Goal: Navigation & Orientation: Understand site structure

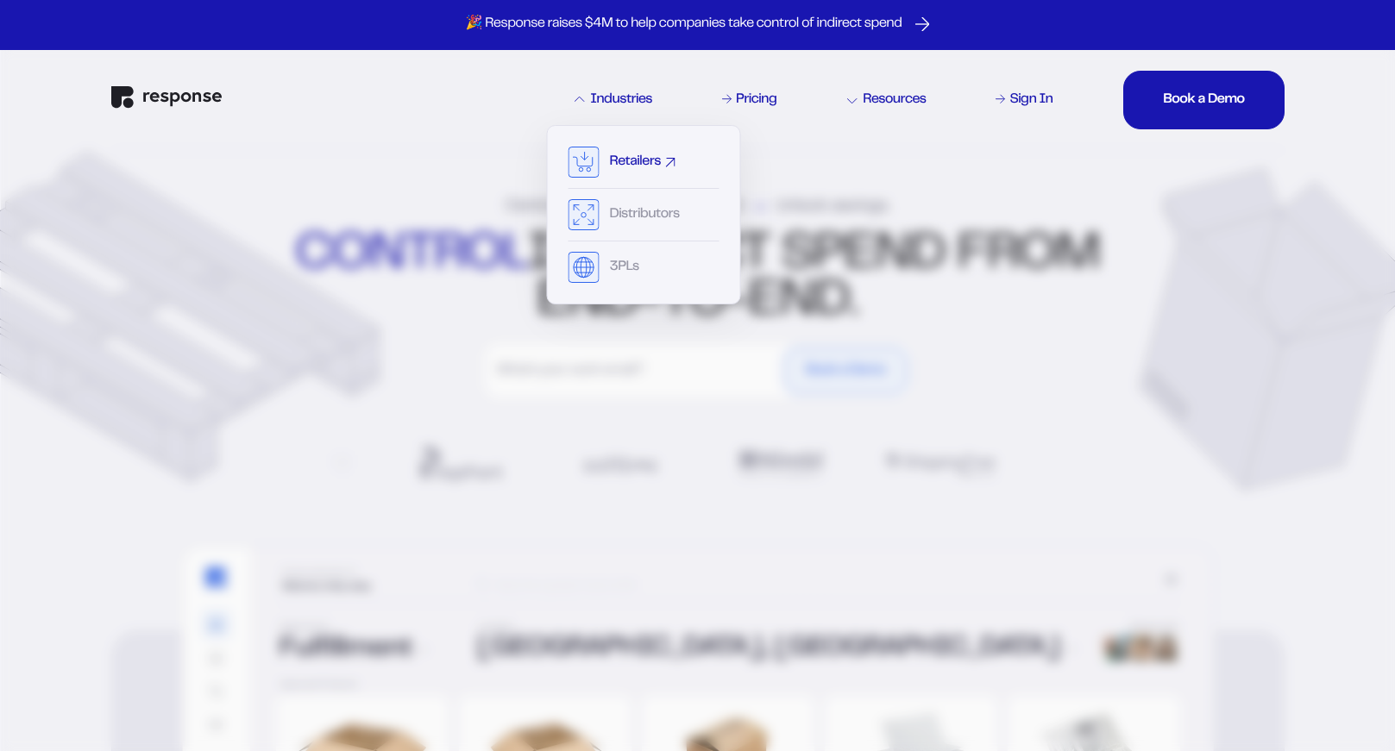
click at [629, 162] on div "Retailers" at bounding box center [635, 162] width 51 height 14
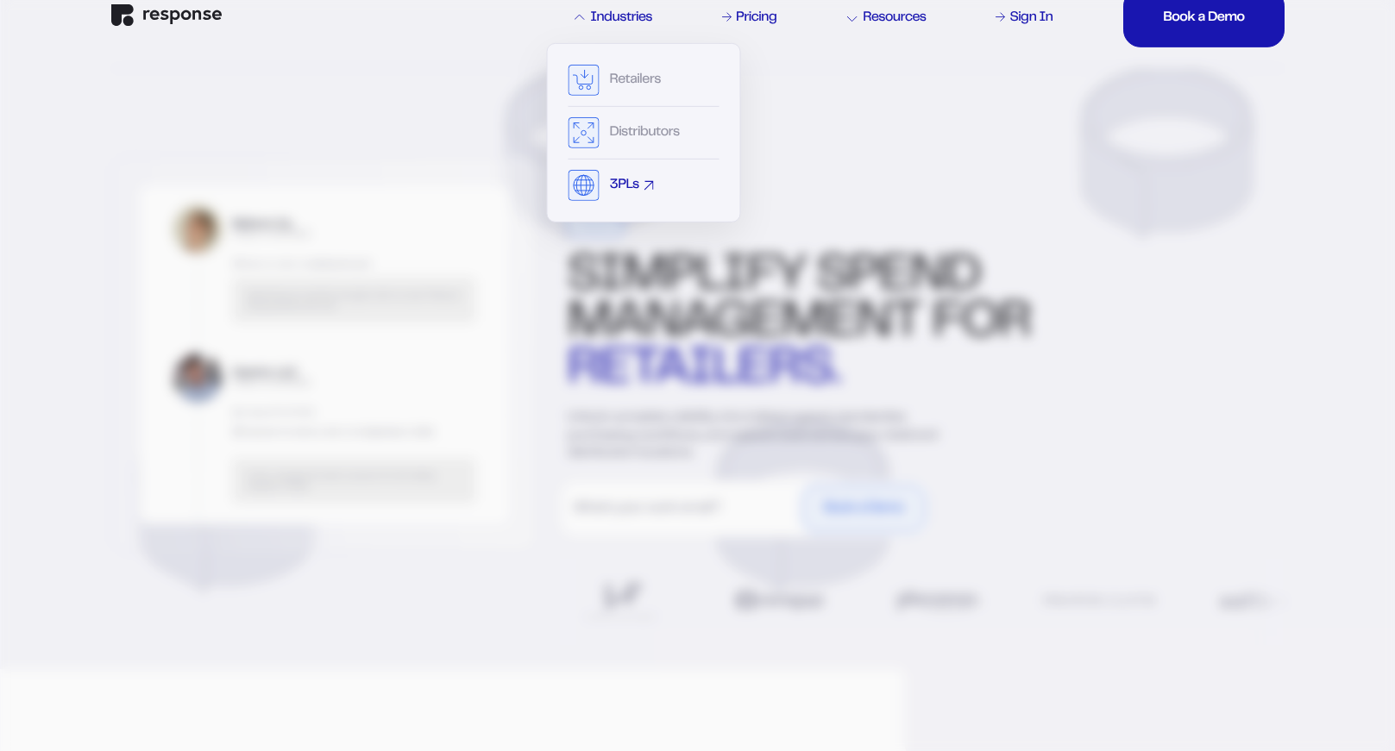
click at [608, 180] on div "3PLs" at bounding box center [643, 185] width 151 height 31
click at [638, 188] on div "3PLs" at bounding box center [624, 186] width 29 height 14
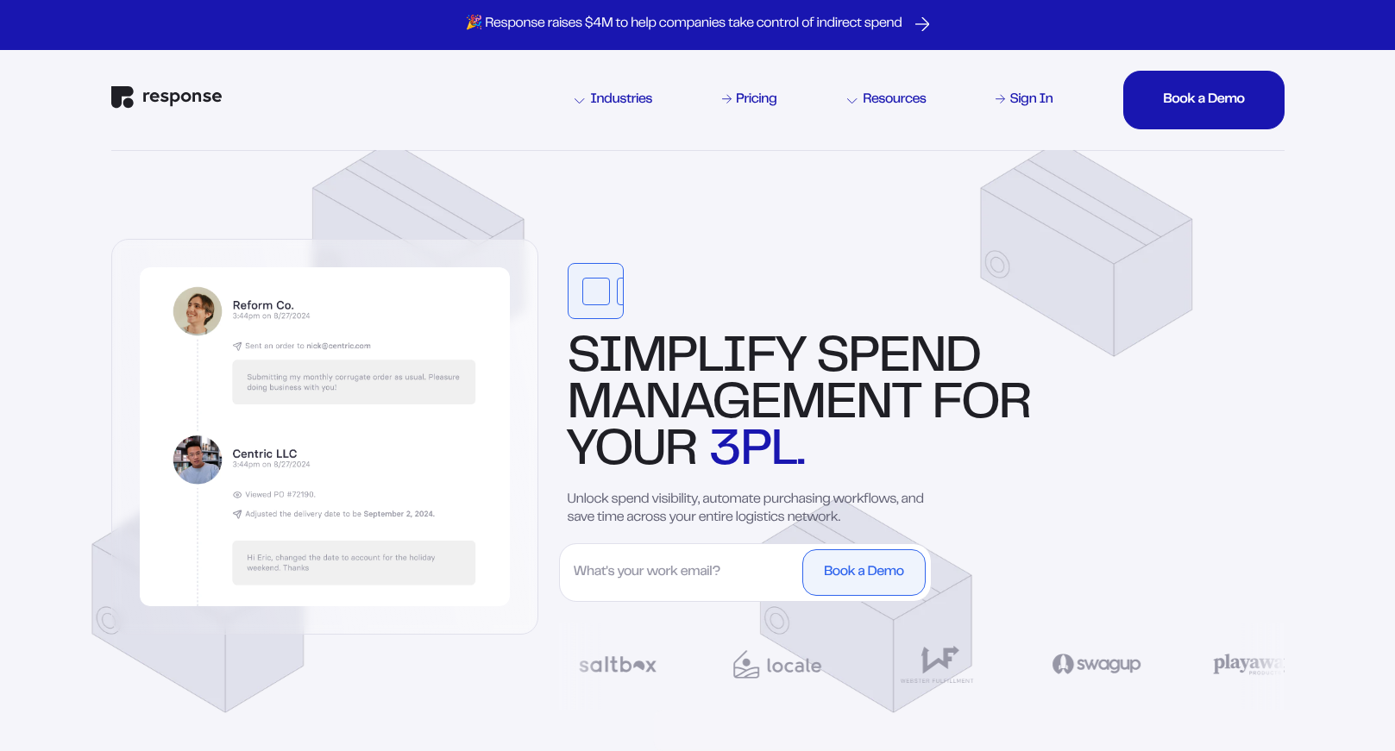
click at [180, 104] on img "Response Home" at bounding box center [166, 97] width 110 height 22
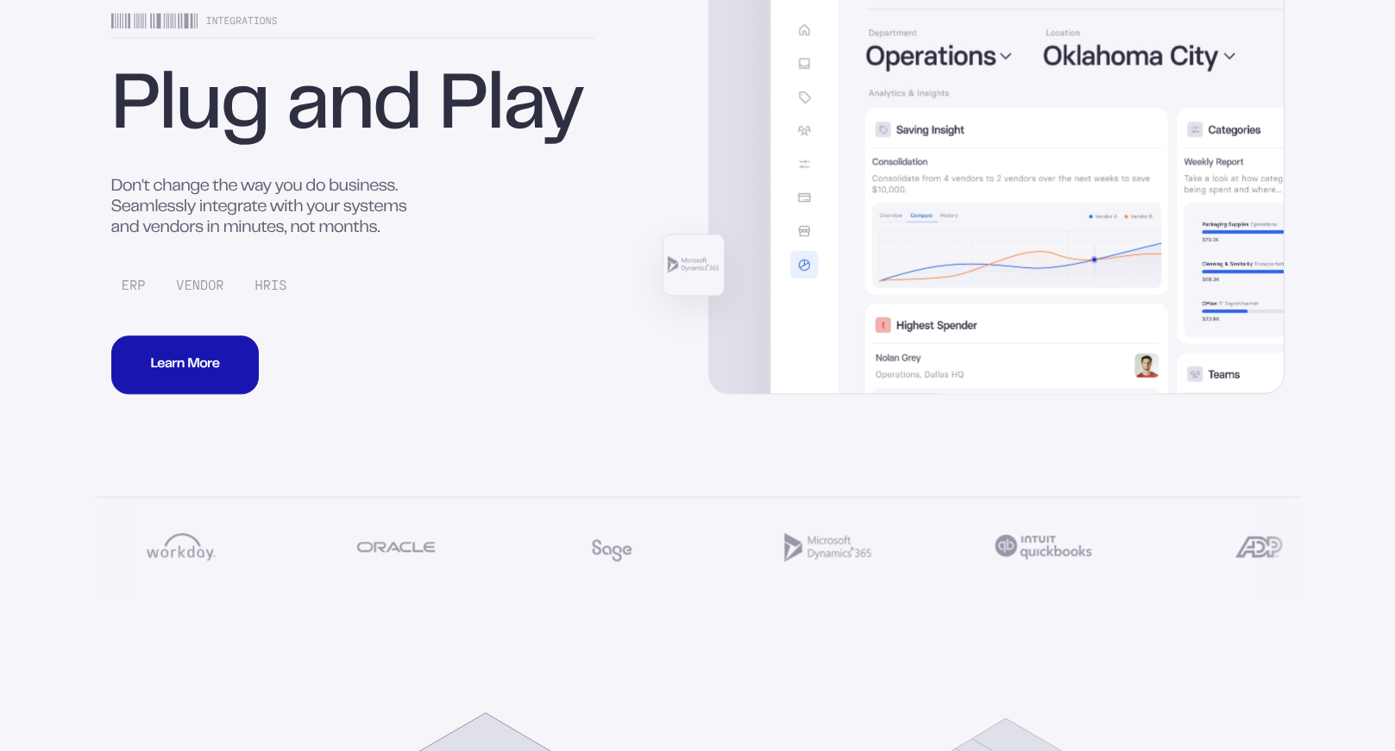
scroll to position [8371, 0]
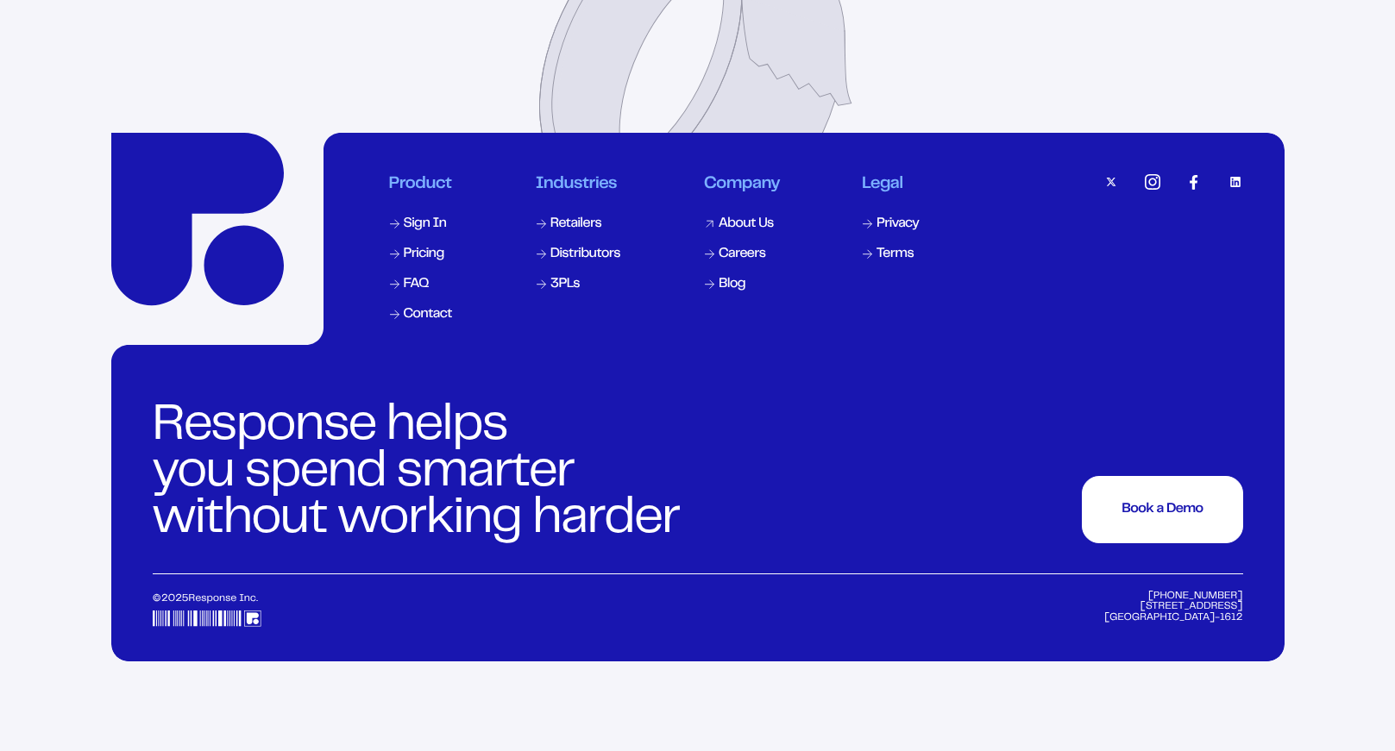
click at [755, 231] on div "About Us" at bounding box center [745, 224] width 55 height 14
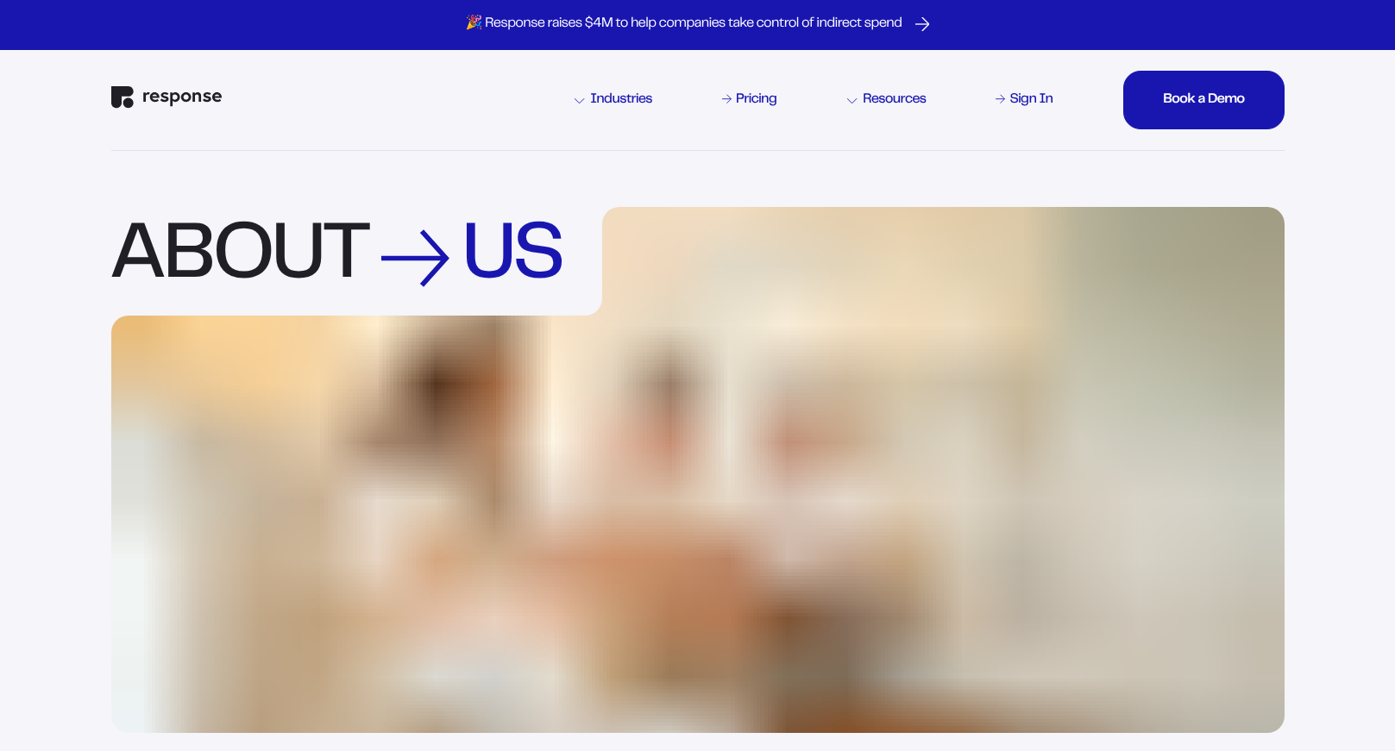
scroll to position [1, 0]
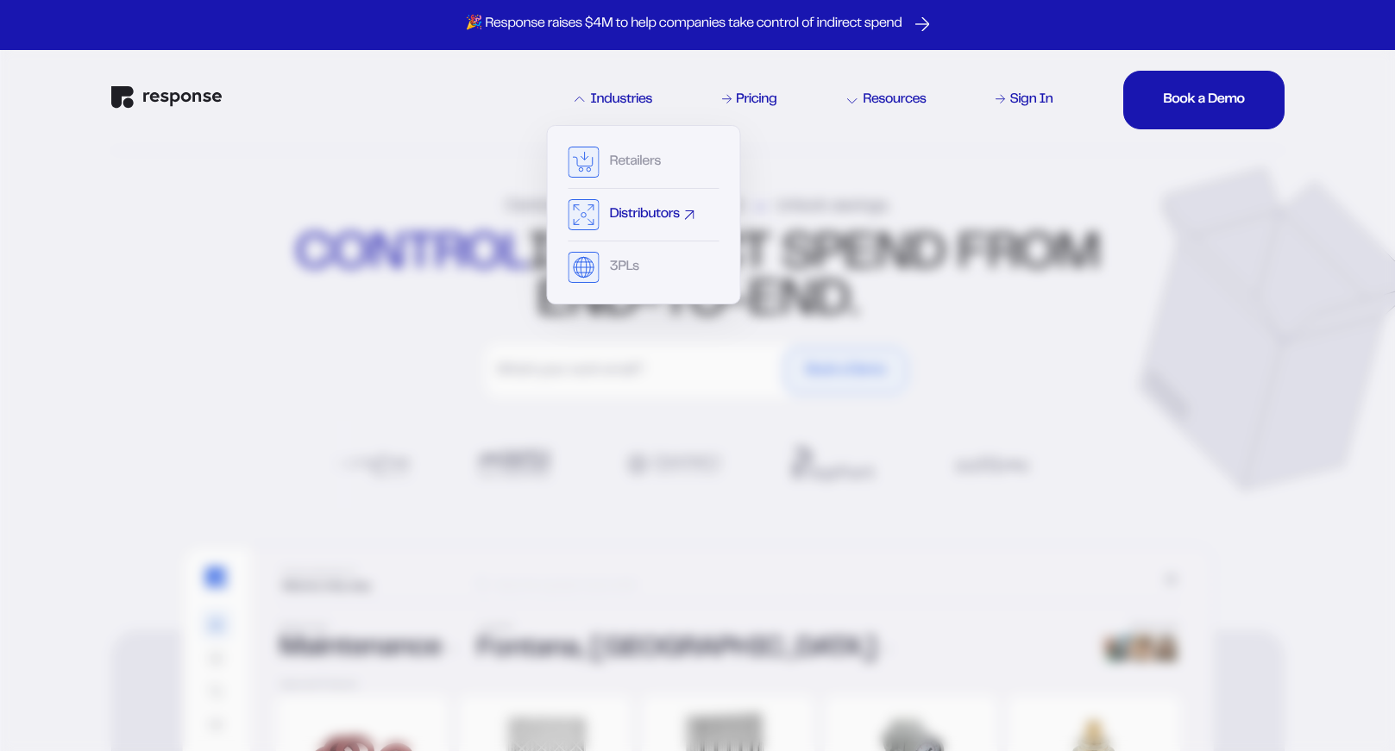
click at [599, 221] on div "Distributors" at bounding box center [643, 220] width 151 height 42
click at [598, 223] on rect at bounding box center [583, 215] width 30 height 30
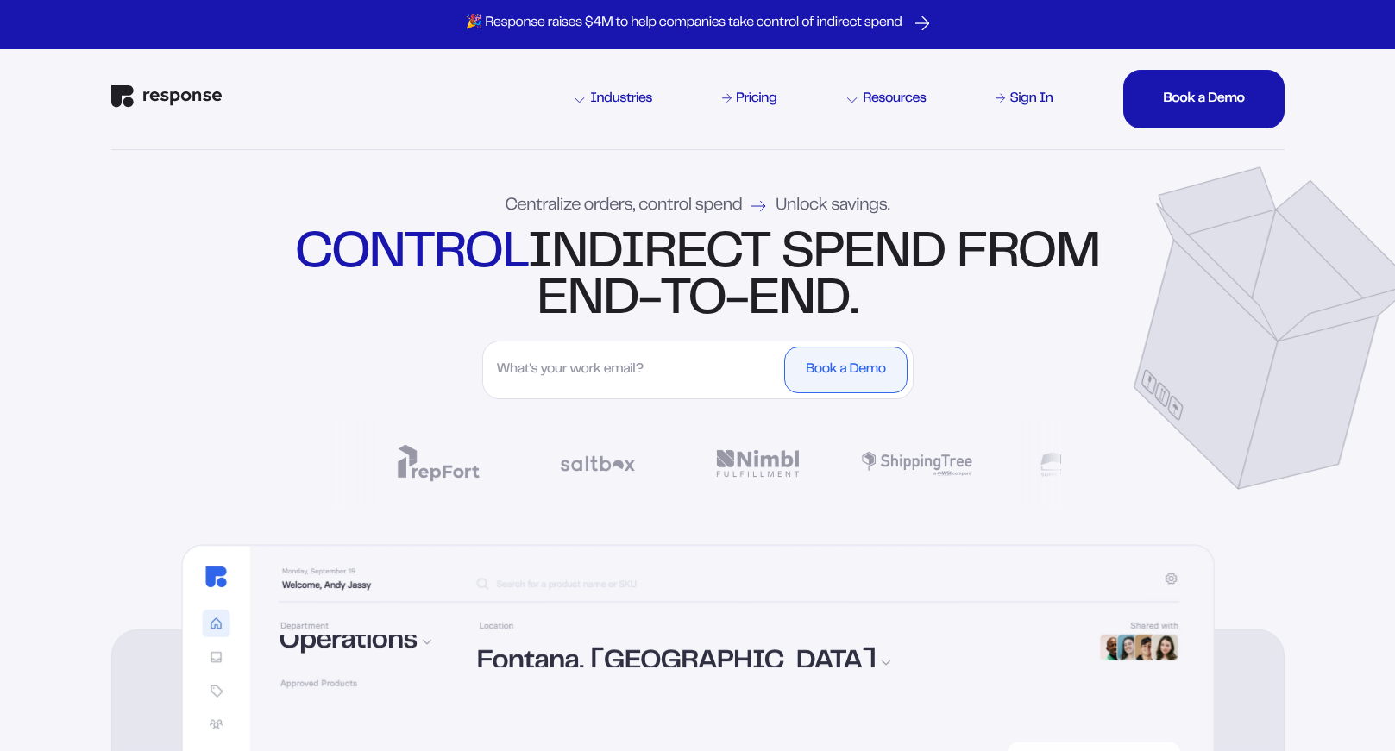
click at [218, 107] on img "Response Home" at bounding box center [166, 96] width 110 height 22
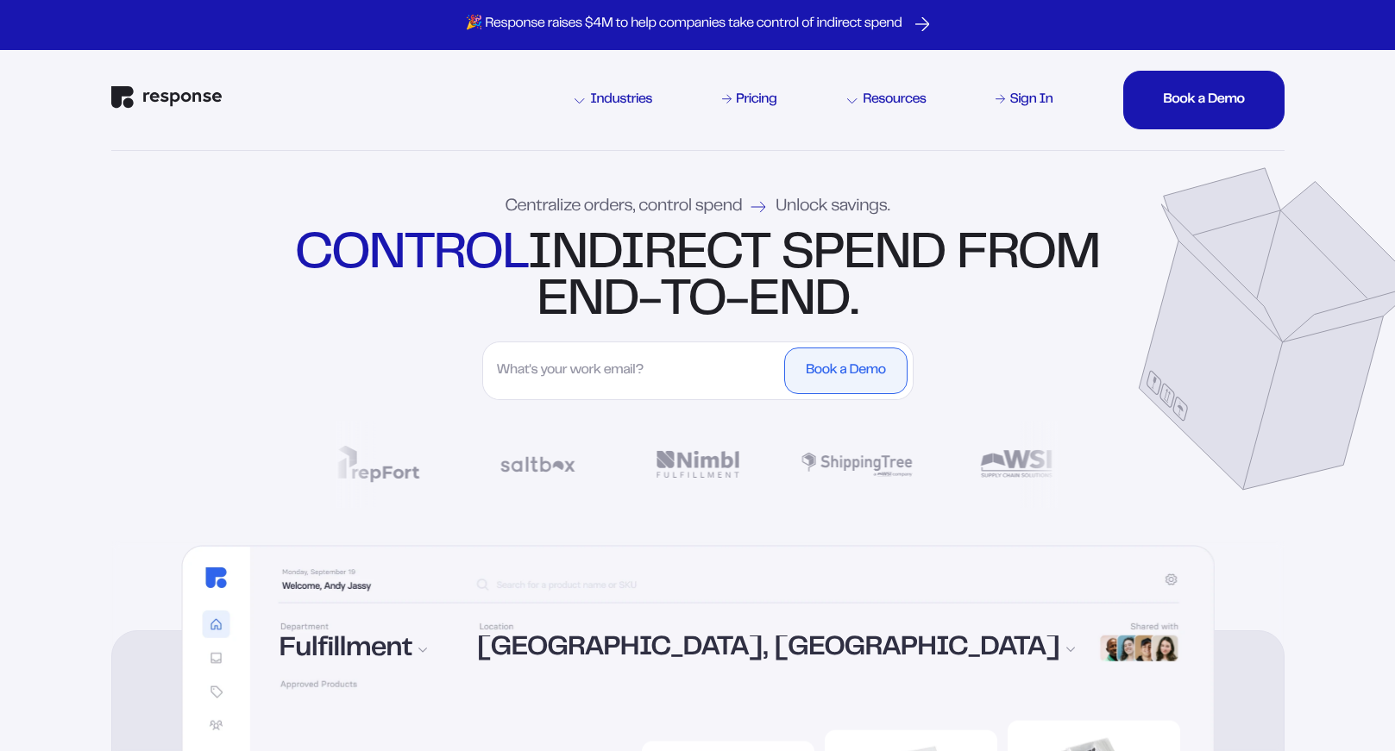
click at [196, 101] on img "Response Home" at bounding box center [166, 97] width 110 height 22
